Goal: Book appointment/travel/reservation

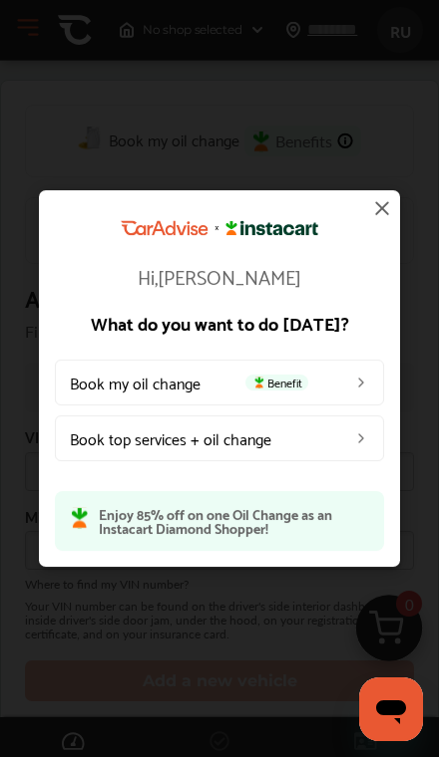
click at [310, 391] on link "Book my oil change Benefit" at bounding box center [219, 383] width 329 height 46
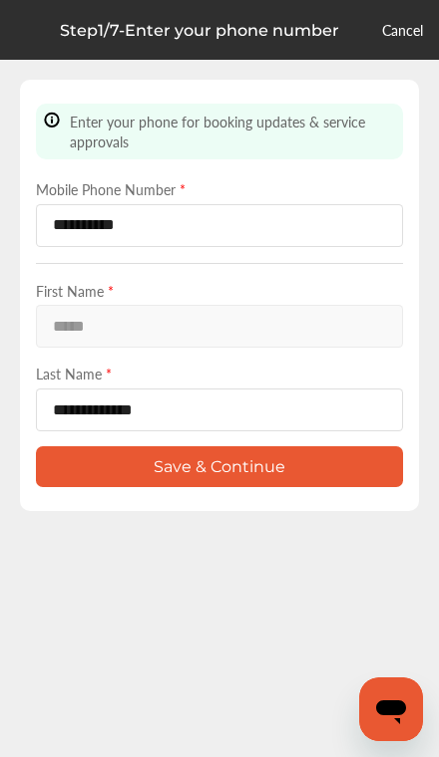
click at [383, 40] on link "Cancel" at bounding box center [402, 30] width 41 height 20
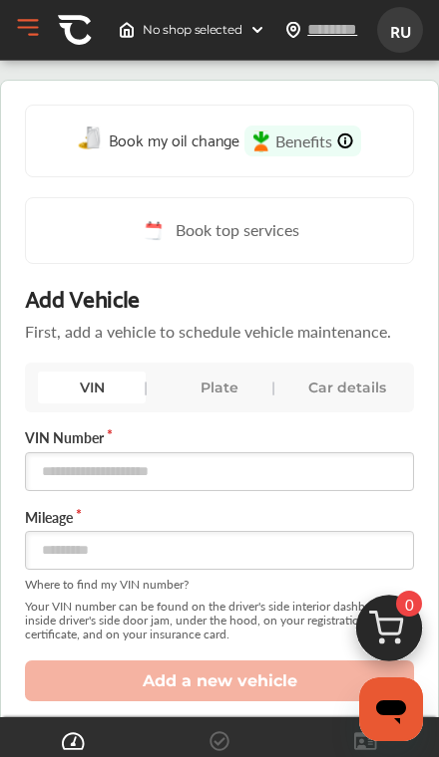
click at [198, 145] on span "Book my oil change" at bounding box center [174, 139] width 131 height 27
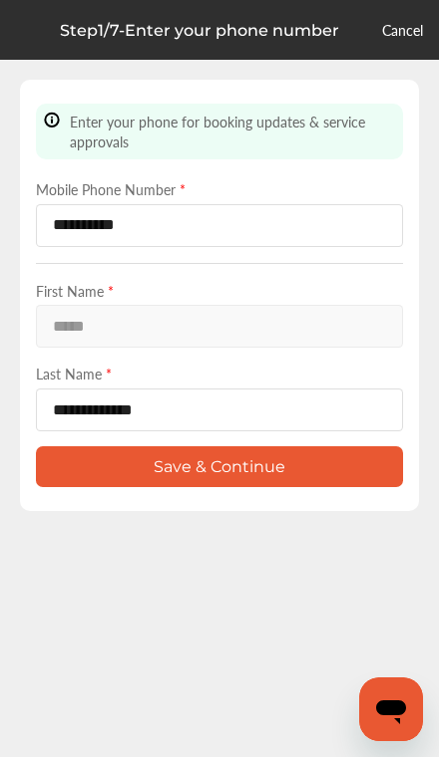
click at [160, 471] on button "Save & Continue" at bounding box center [219, 467] width 367 height 41
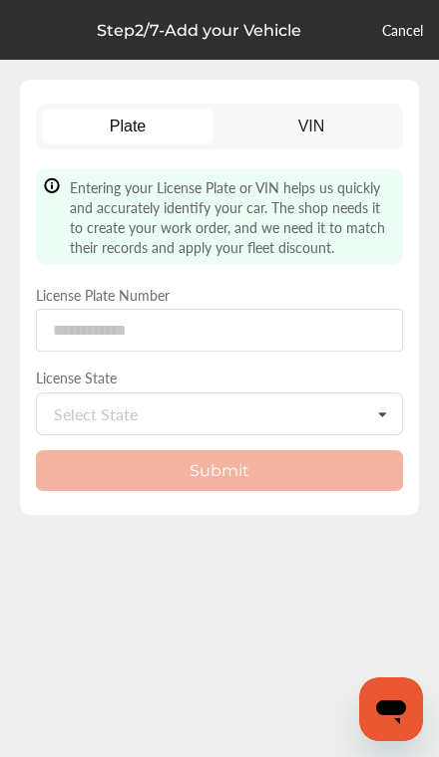
click at [411, 23] on link "Cancel" at bounding box center [402, 30] width 41 height 20
